Goal: Information Seeking & Learning: Learn about a topic

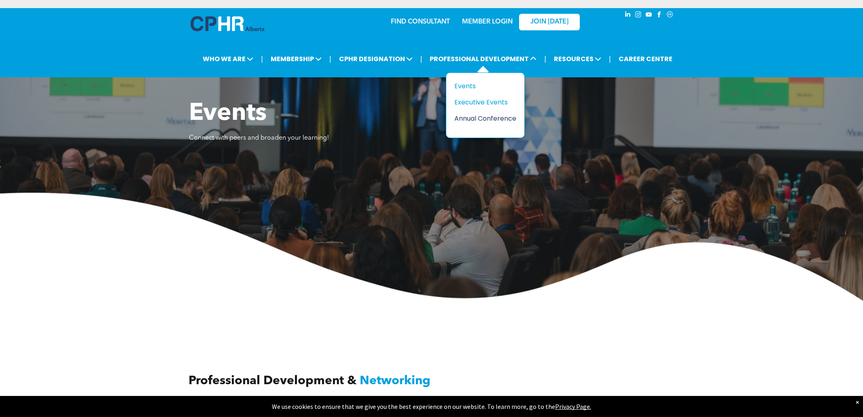
click at [466, 119] on div "Annual Conference" at bounding box center [483, 118] width 56 height 10
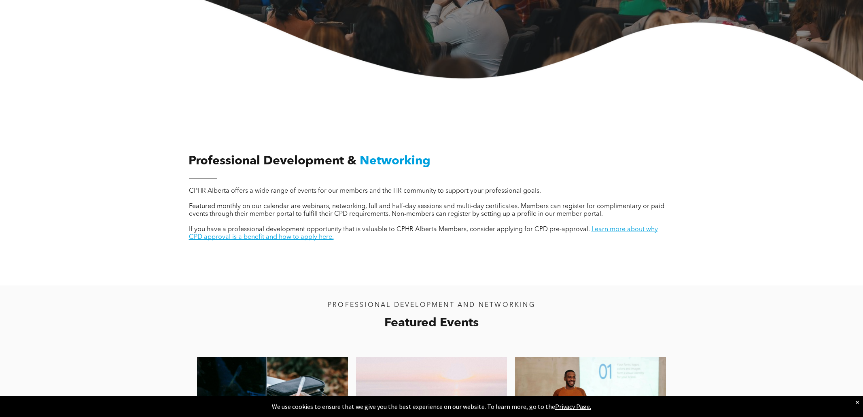
scroll to position [303, 0]
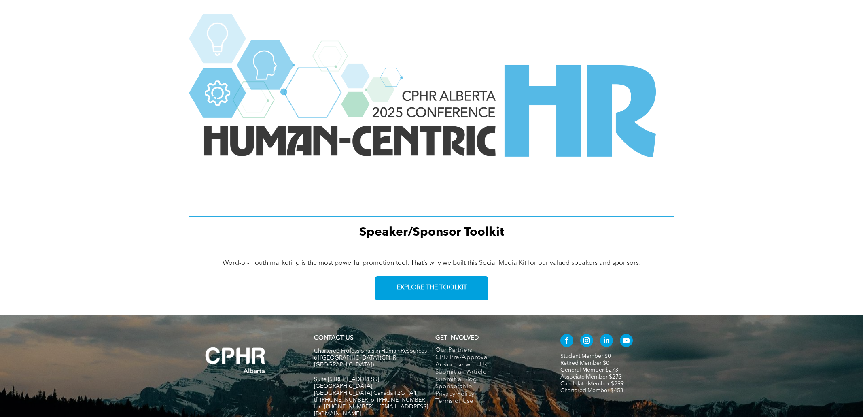
scroll to position [1040, 0]
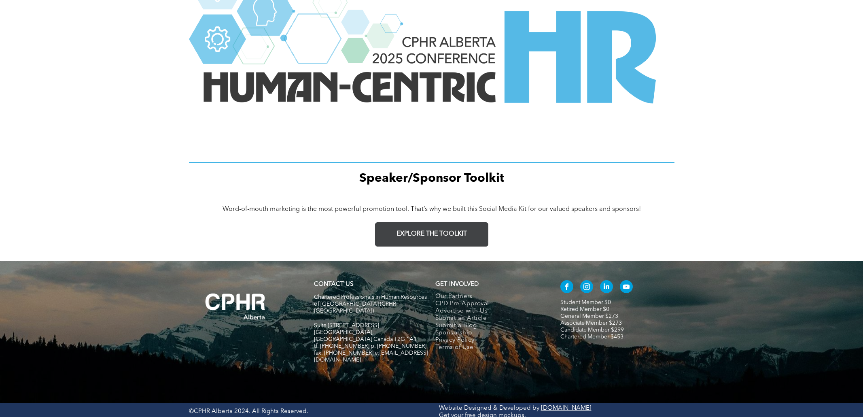
click at [415, 232] on span "EXPLORE THE TOOLKIT" at bounding box center [432, 234] width 70 height 8
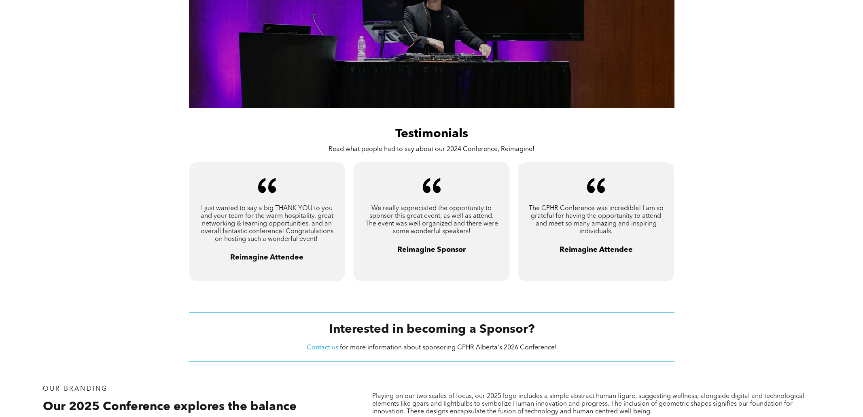
scroll to position [746, 0]
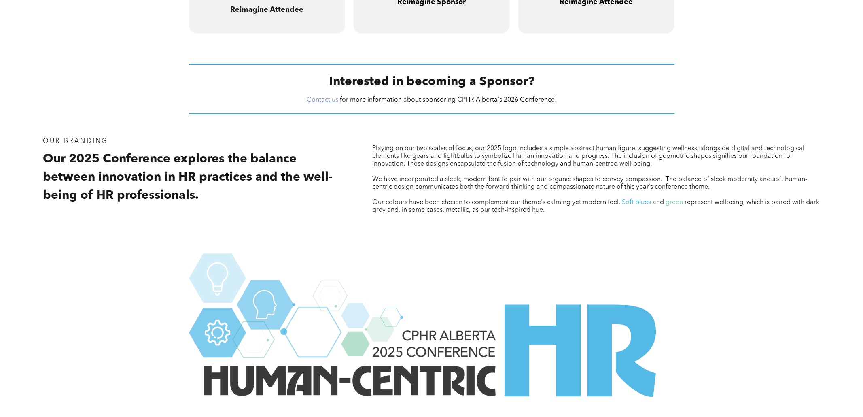
click at [319, 101] on link "Contact us" at bounding box center [323, 100] width 32 height 6
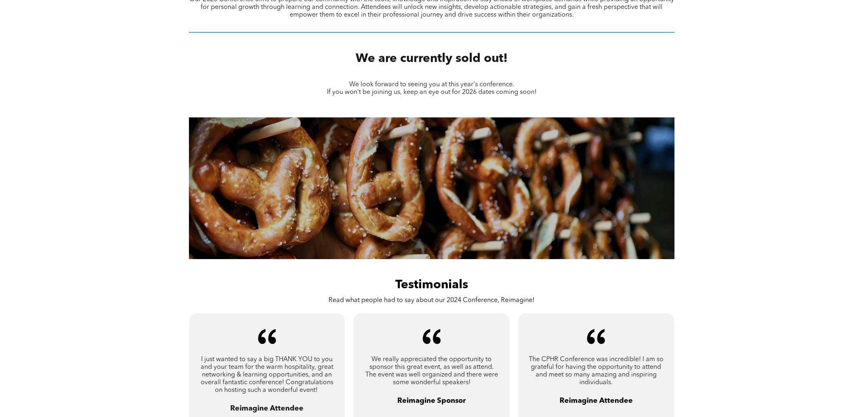
scroll to position [0, 0]
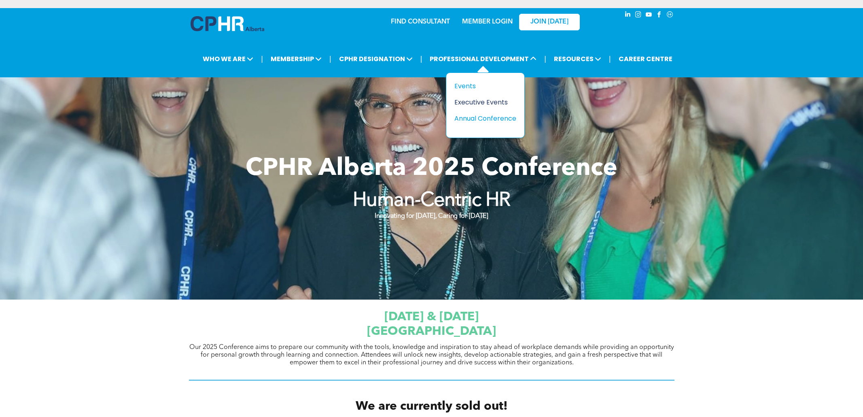
click at [472, 103] on div "Executive Events" at bounding box center [483, 102] width 56 height 10
